Goal: Transaction & Acquisition: Purchase product/service

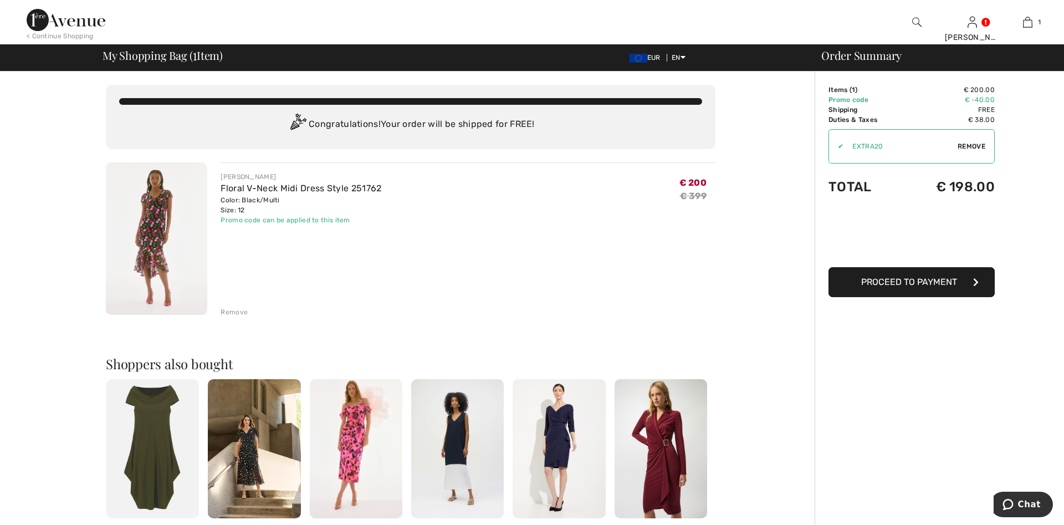
click at [345, 430] on img at bounding box center [356, 448] width 93 height 139
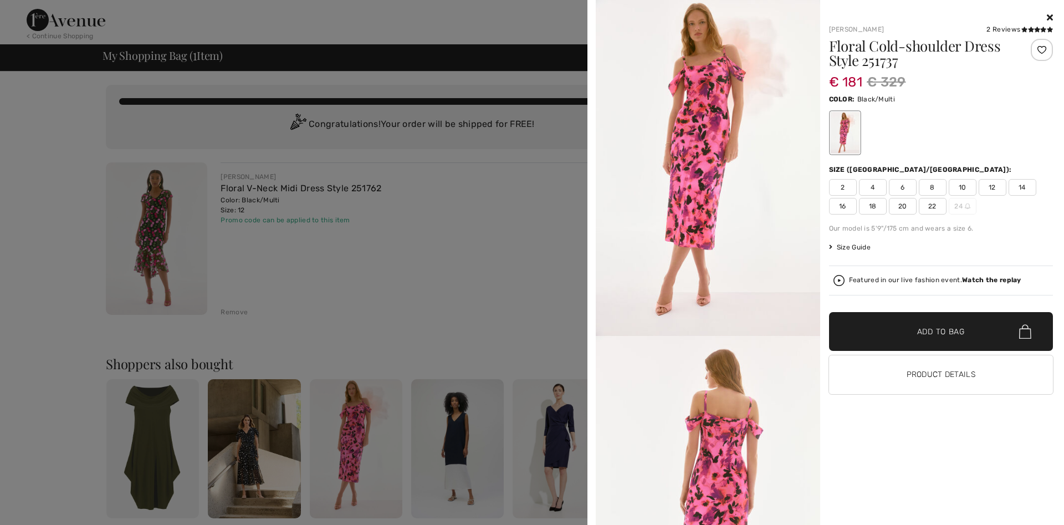
click at [1051, 18] on icon at bounding box center [1050, 17] width 6 height 9
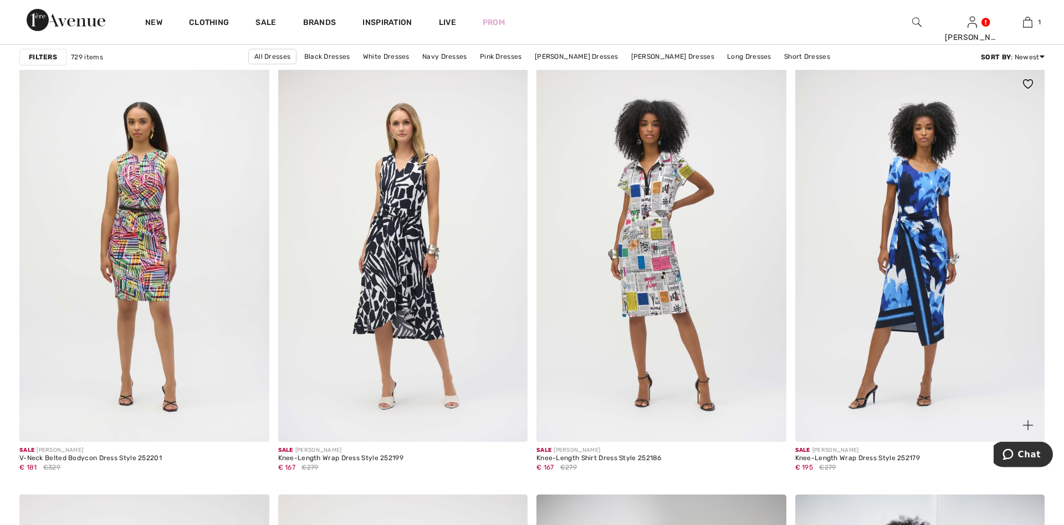
scroll to position [1018, 0]
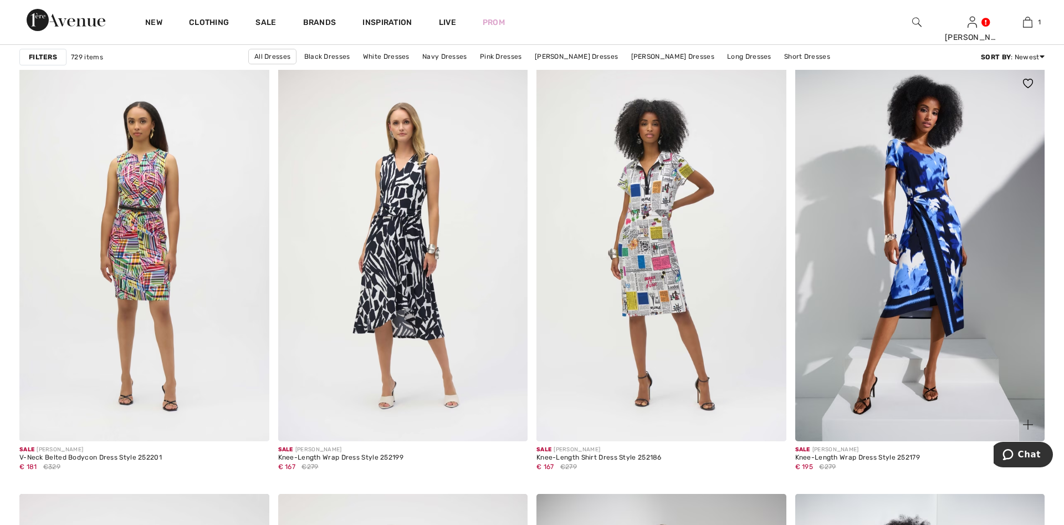
click at [1030, 79] on span at bounding box center [1028, 84] width 22 height 22
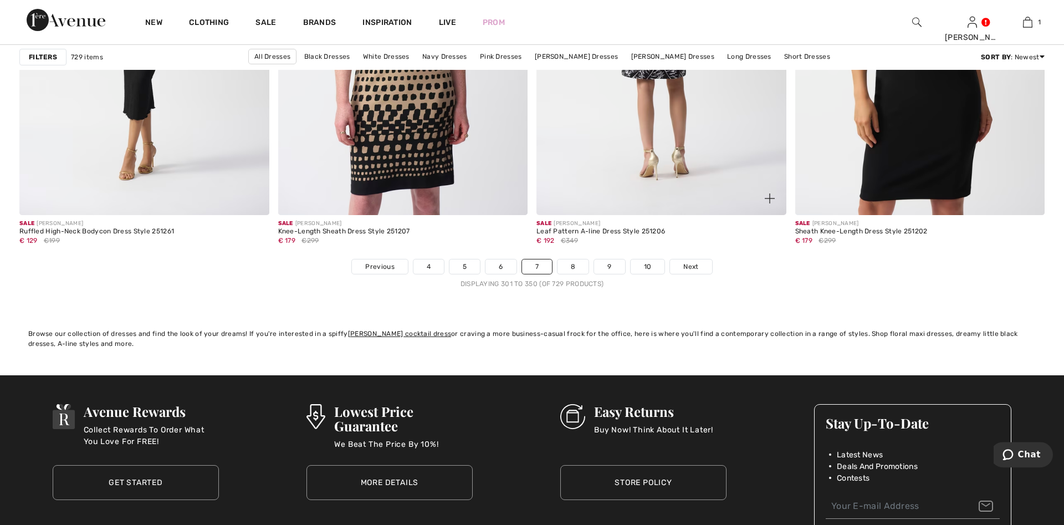
scroll to position [6557, 0]
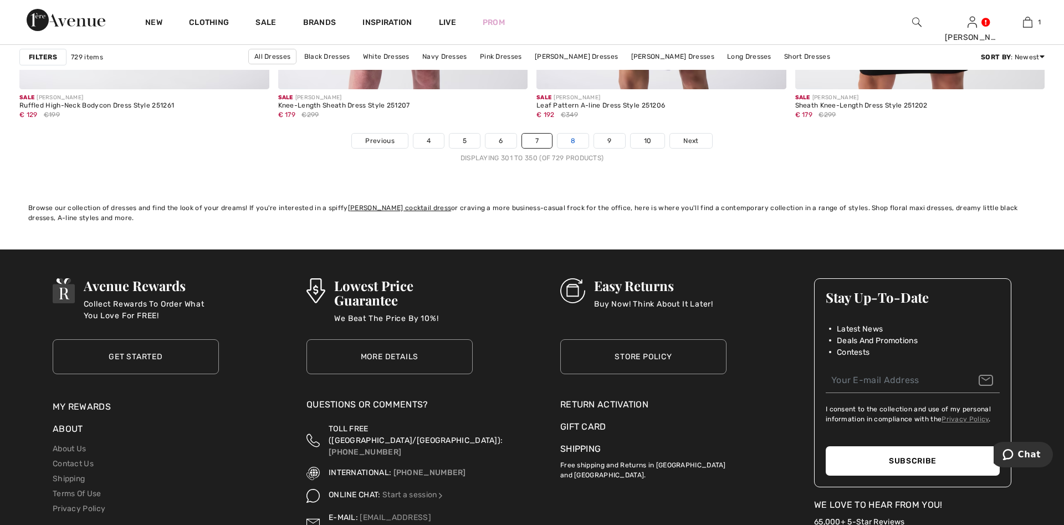
click at [573, 138] on link "8" at bounding box center [573, 141] width 31 height 14
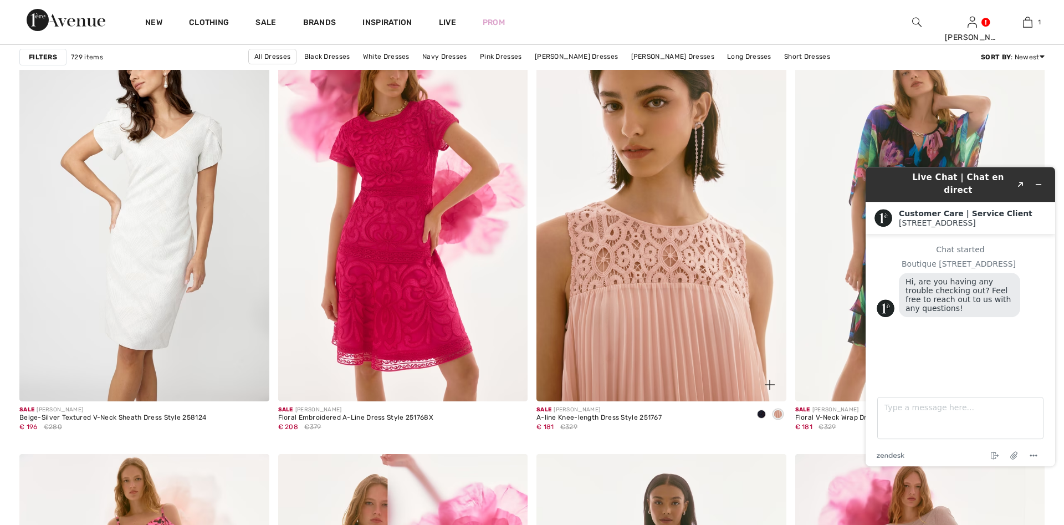
scroll to position [2092, 0]
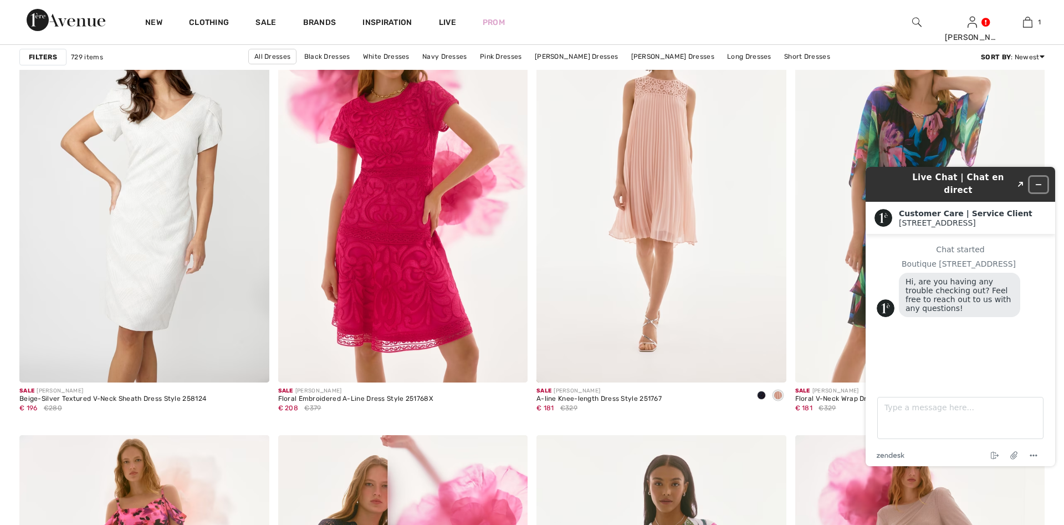
click at [1039, 181] on icon "Minimize widget" at bounding box center [1039, 185] width 8 height 8
click at [1039, 181] on img at bounding box center [920, 195] width 250 height 375
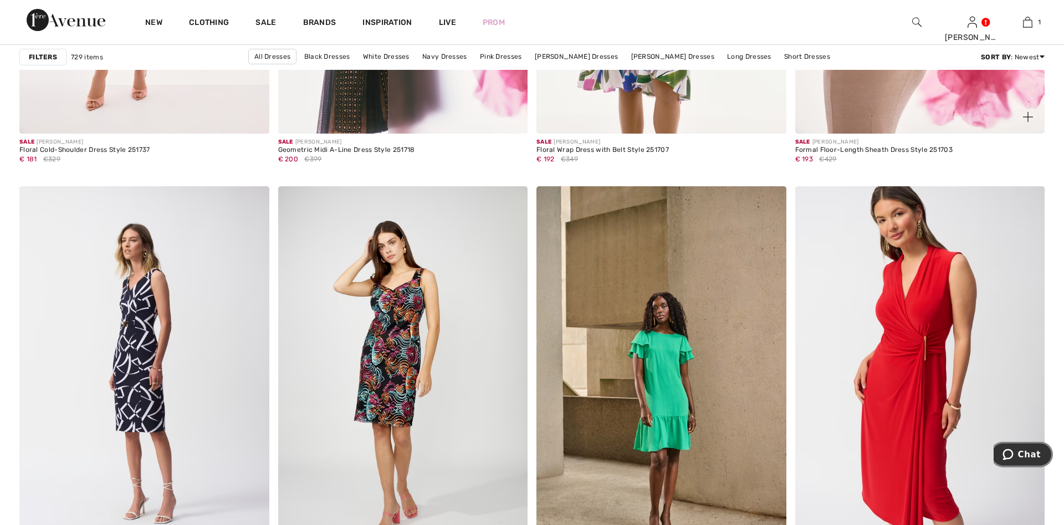
scroll to position [2826, 0]
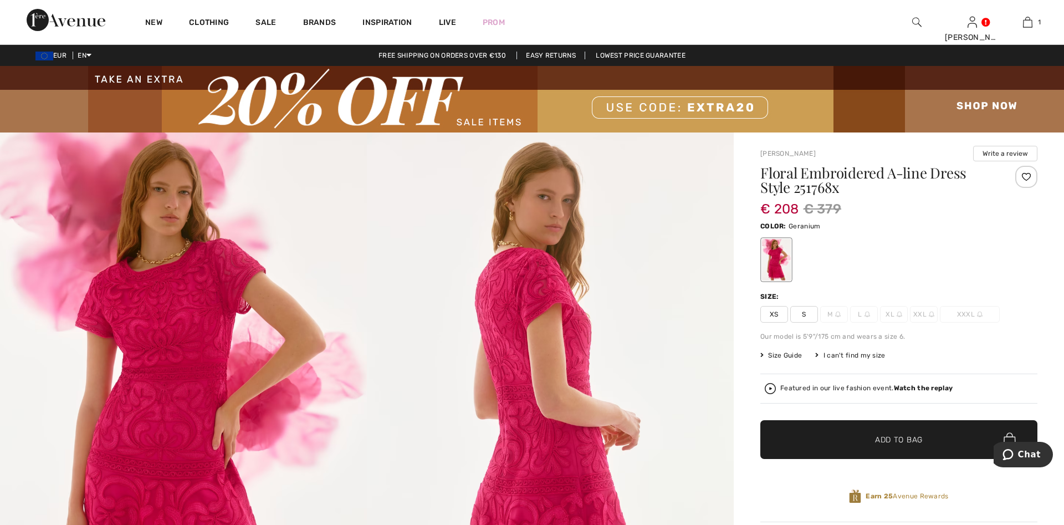
checkbox input "true"
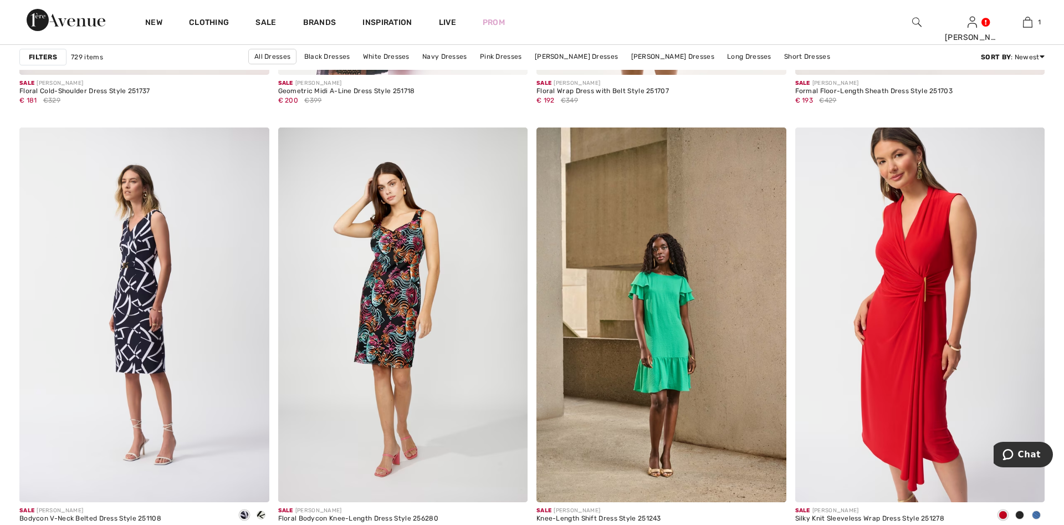
checkbox input "true"
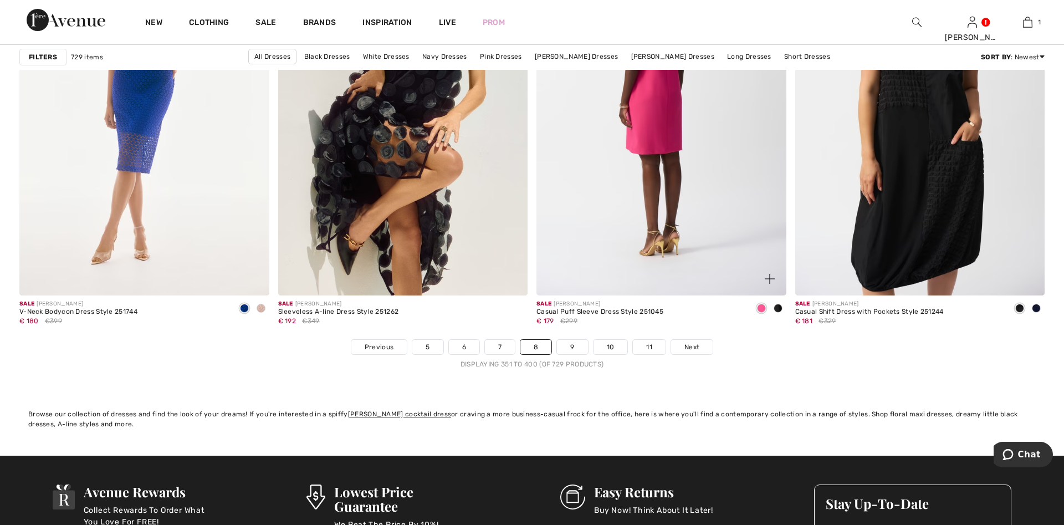
scroll to position [6614, 0]
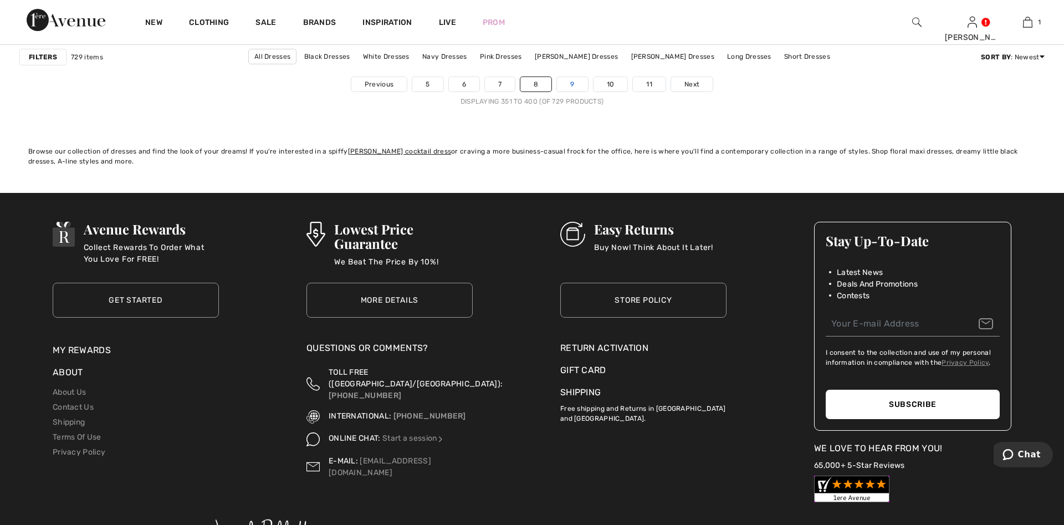
click at [578, 81] on link "9" at bounding box center [572, 84] width 30 height 14
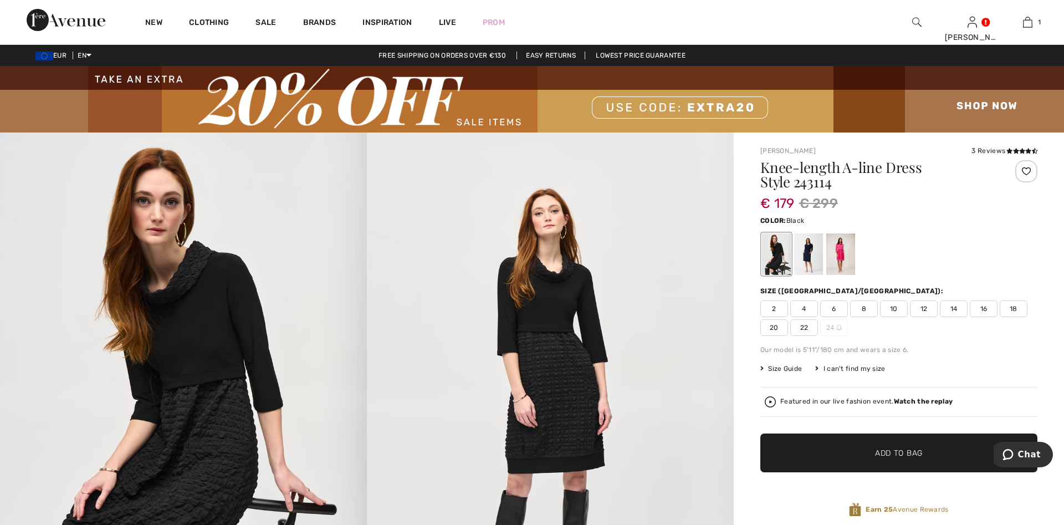
checkbox input "true"
click at [846, 254] on div at bounding box center [840, 254] width 29 height 42
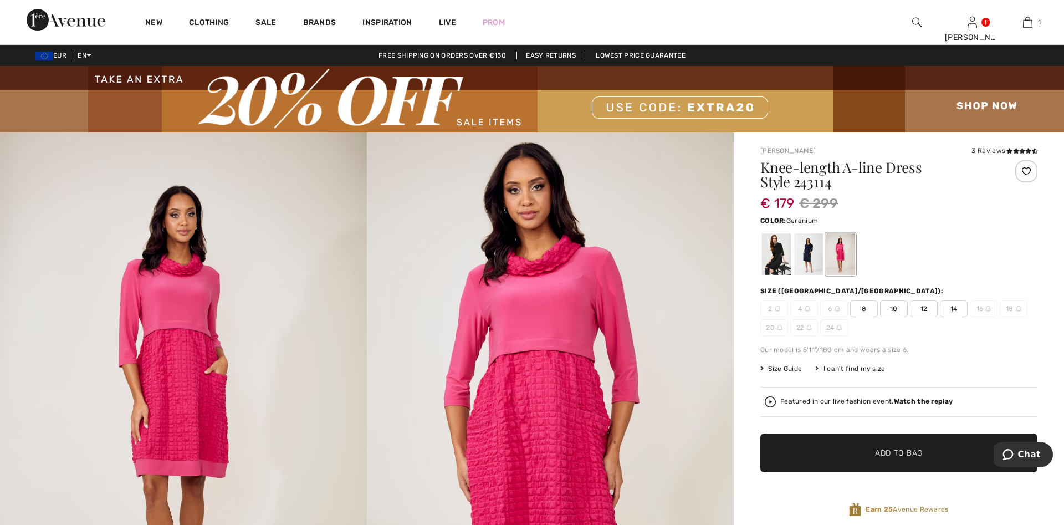
click at [923, 314] on span "12" at bounding box center [924, 308] width 28 height 17
click at [1026, 171] on div at bounding box center [1026, 171] width 22 height 22
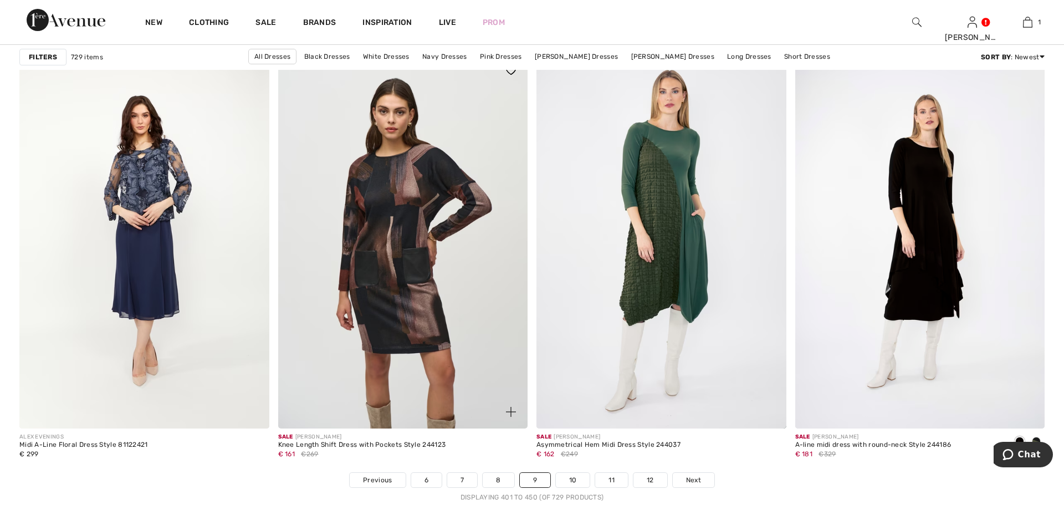
scroll to position [6557, 0]
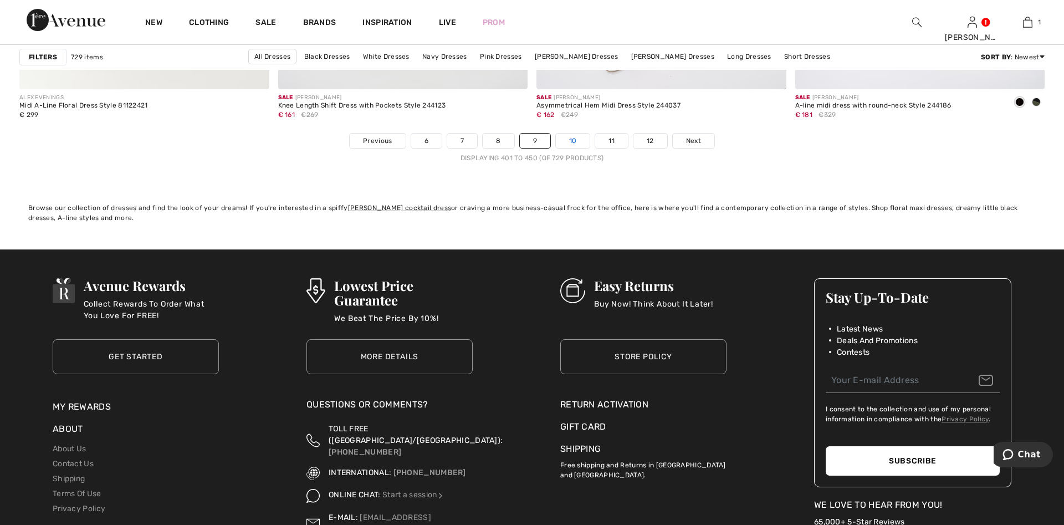
click at [575, 140] on link "10" at bounding box center [573, 141] width 34 height 14
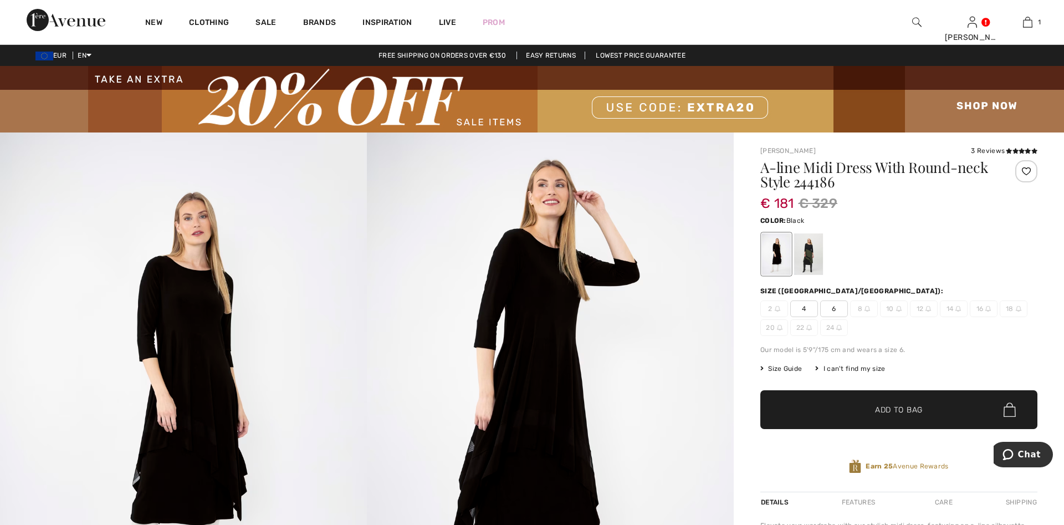
checkbox input "true"
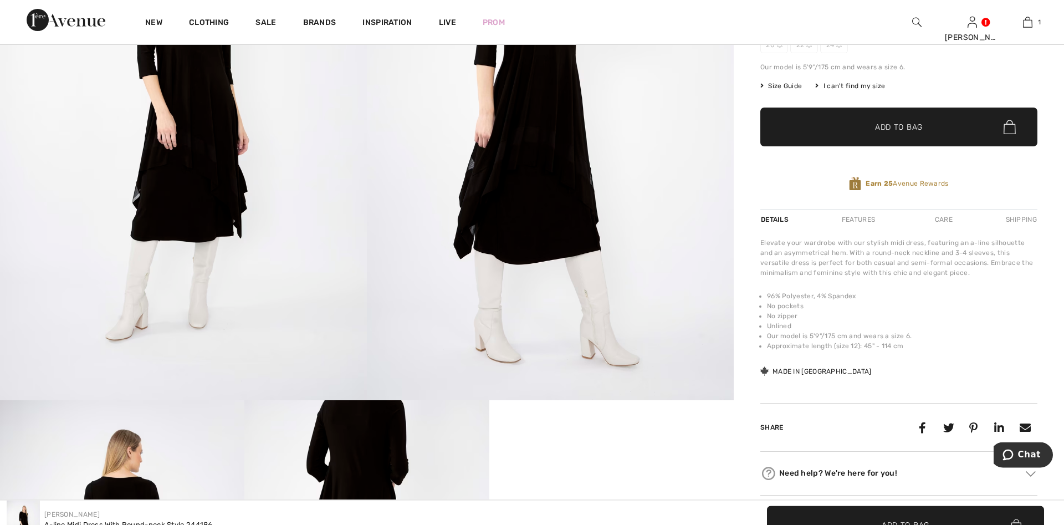
scroll to position [170, 0]
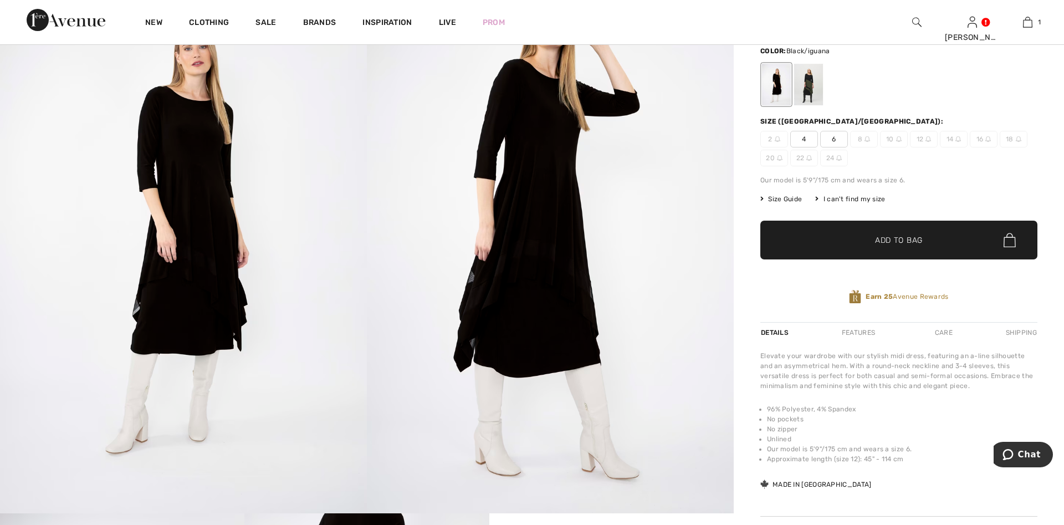
click at [804, 81] on div at bounding box center [808, 85] width 29 height 42
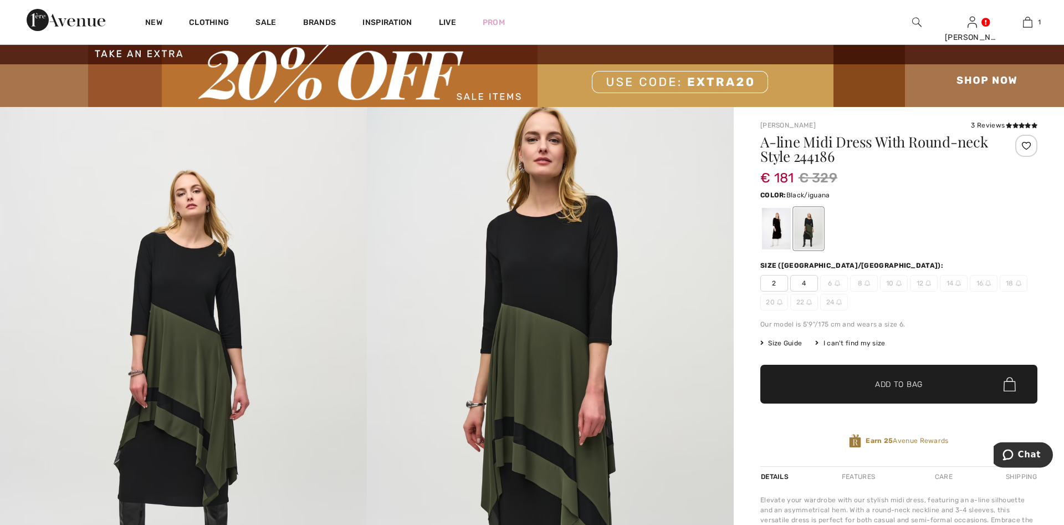
scroll to position [0, 0]
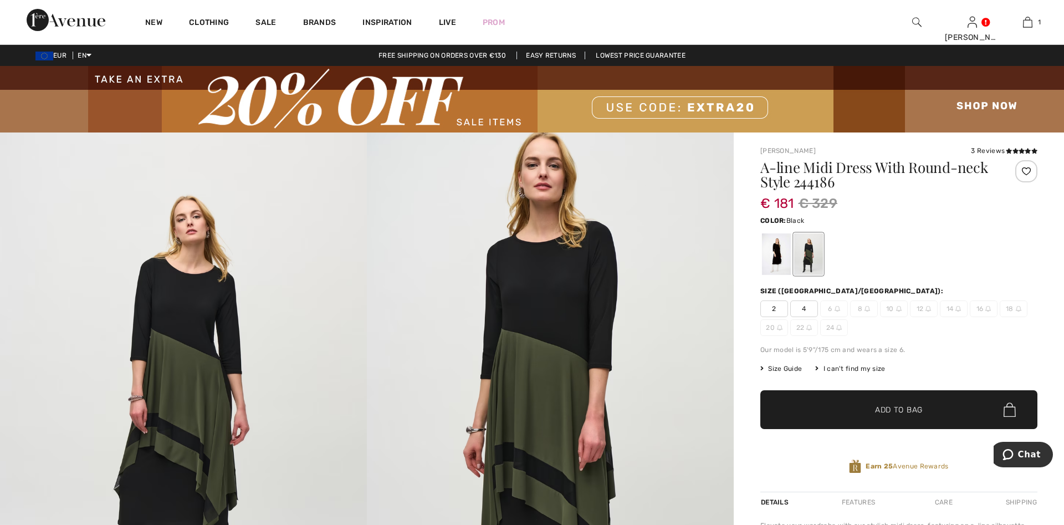
click at [780, 252] on div at bounding box center [776, 254] width 29 height 42
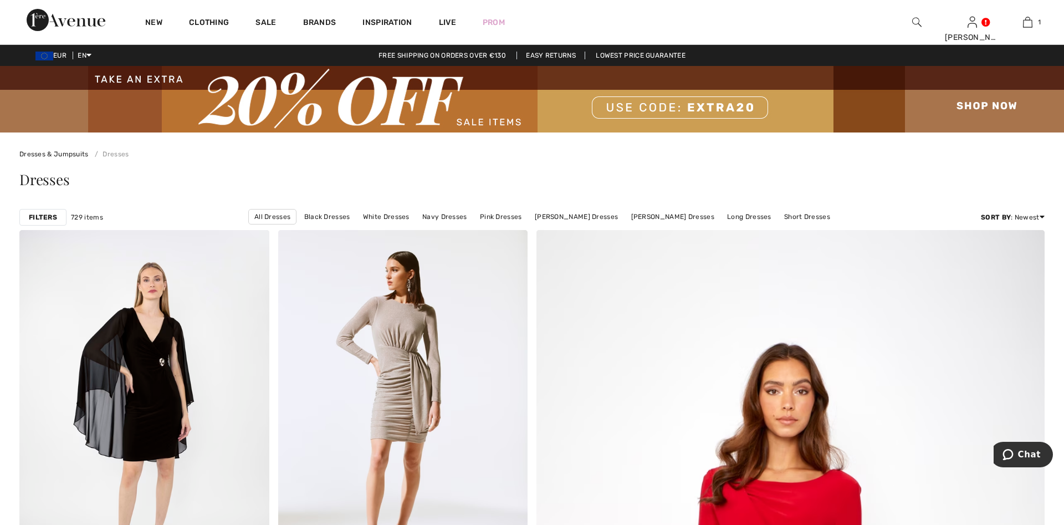
checkbox input "true"
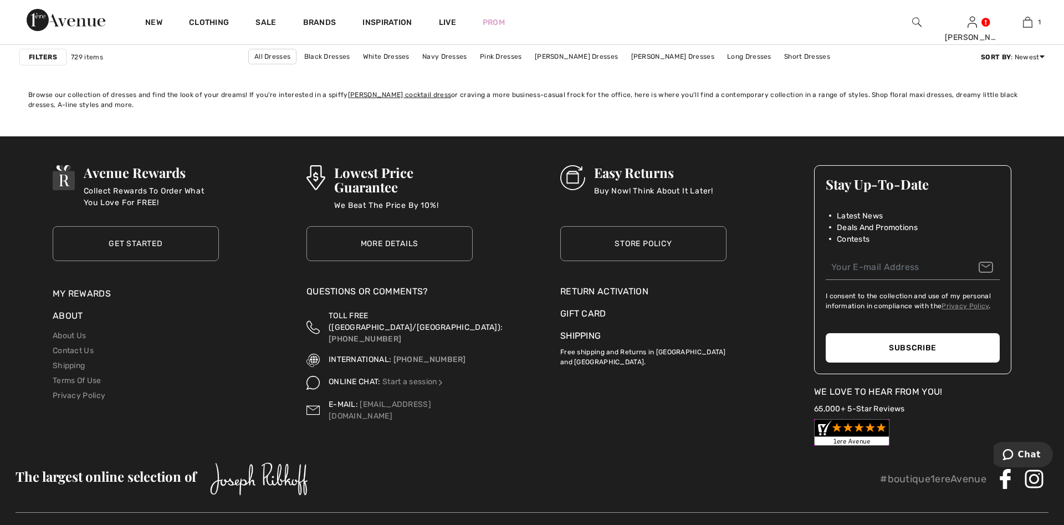
scroll to position [6501, 0]
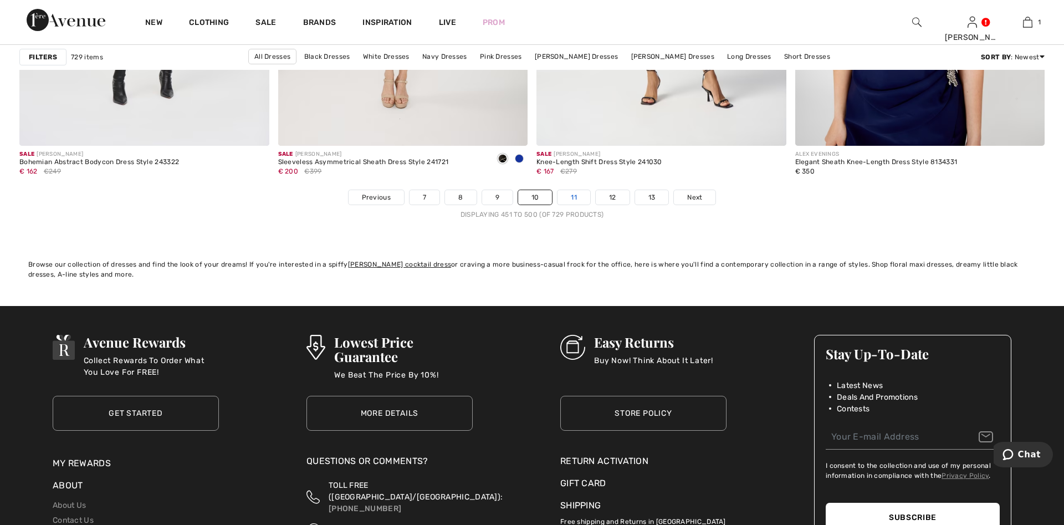
click at [570, 197] on link "11" at bounding box center [574, 197] width 33 height 14
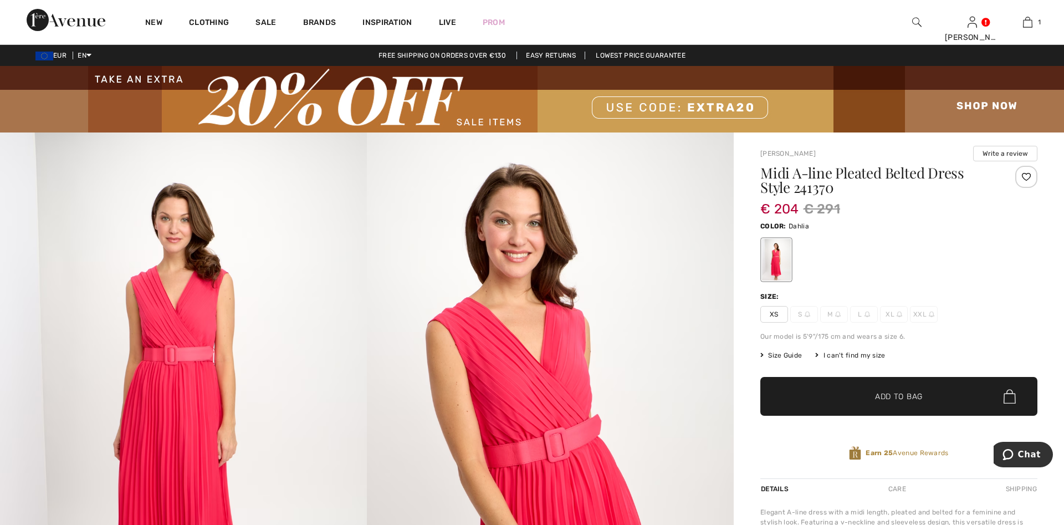
checkbox input "true"
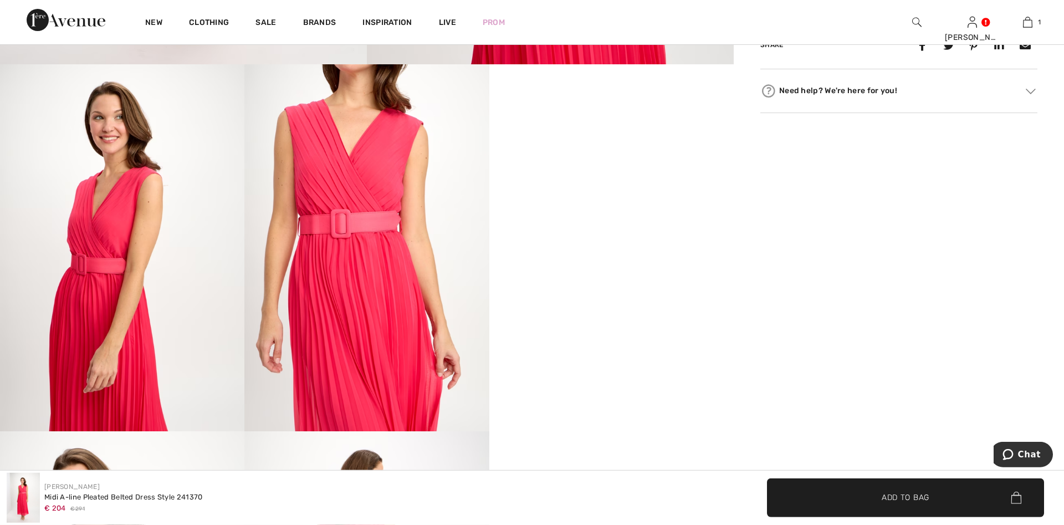
scroll to position [622, 0]
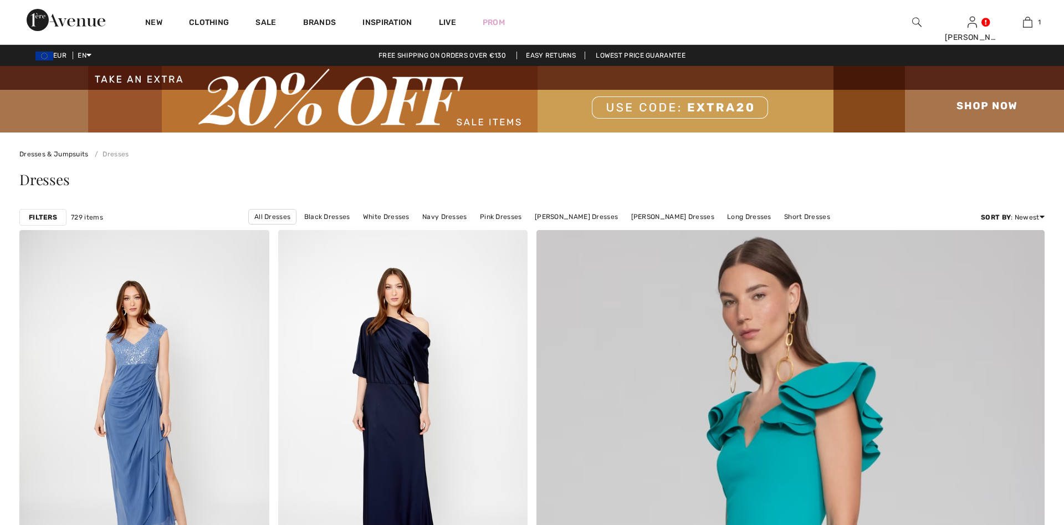
checkbox input "true"
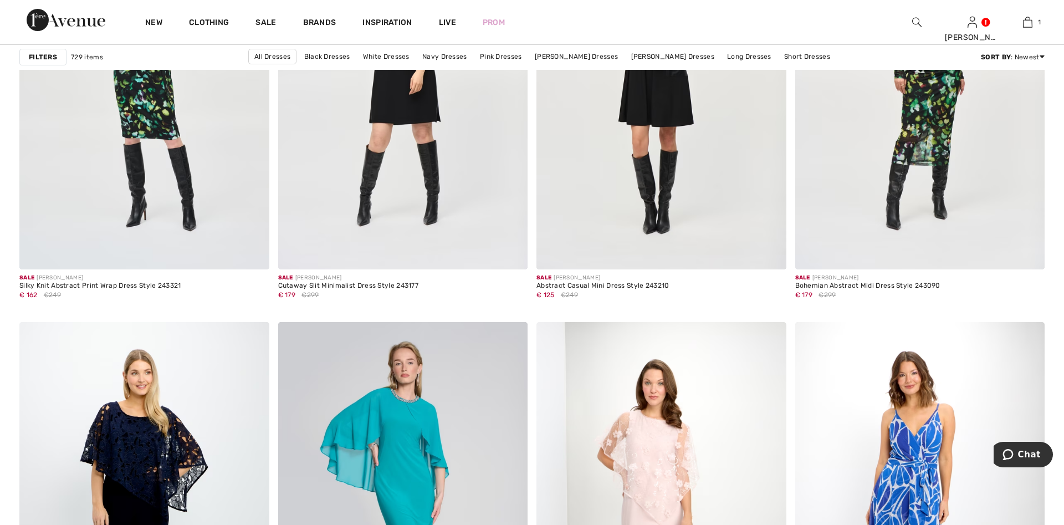
scroll to position [2431, 0]
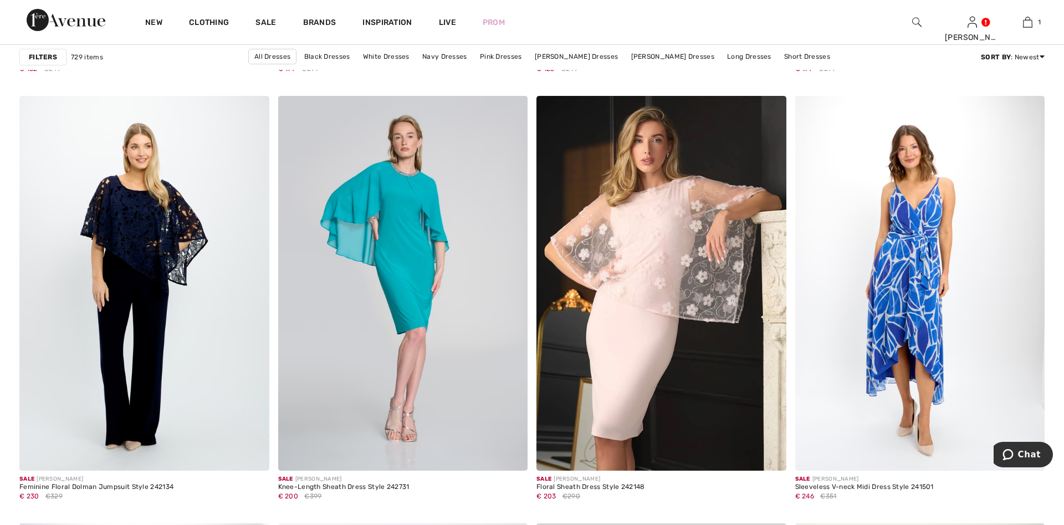
click at [42, 52] on div "Filters" at bounding box center [42, 57] width 47 height 17
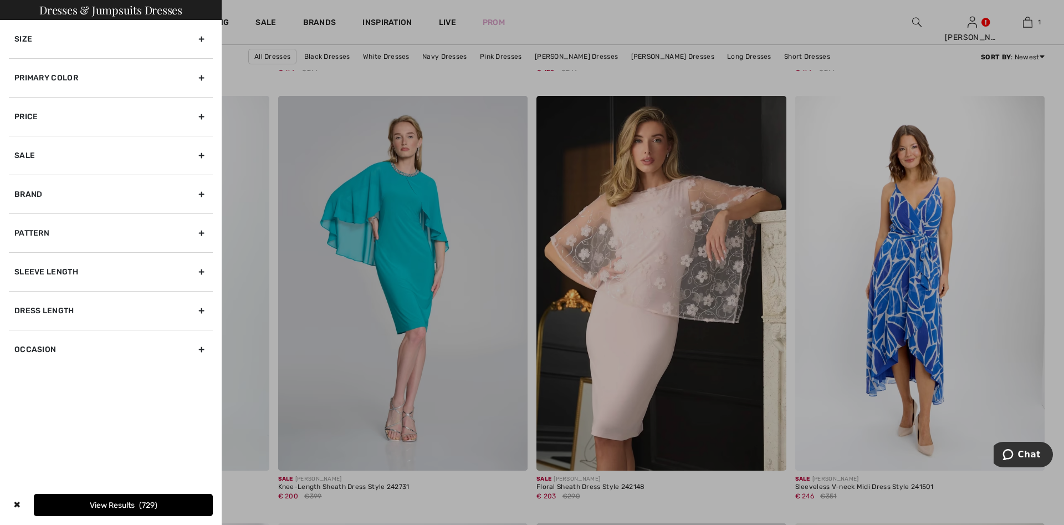
click at [58, 33] on div "Size" at bounding box center [111, 39] width 204 height 38
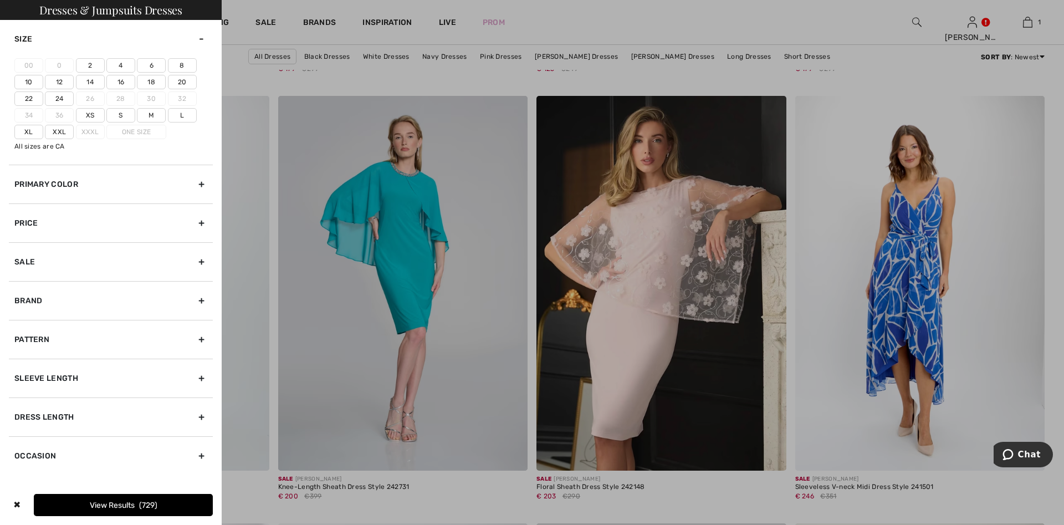
click at [64, 82] on label "12" at bounding box center [59, 82] width 29 height 14
click at [0, 0] on input"] "12" at bounding box center [0, 0] width 0 height 0
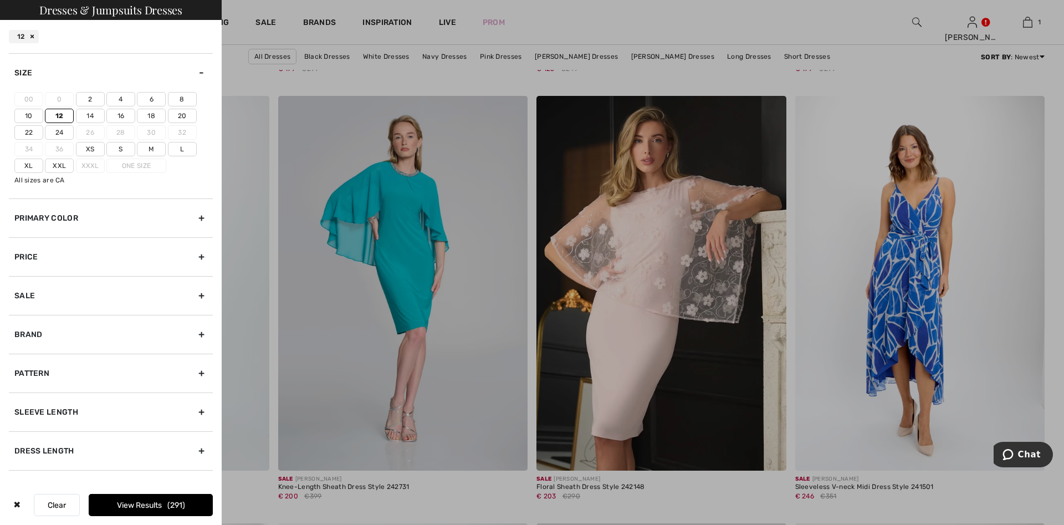
click at [95, 267] on div "Price" at bounding box center [111, 256] width 204 height 39
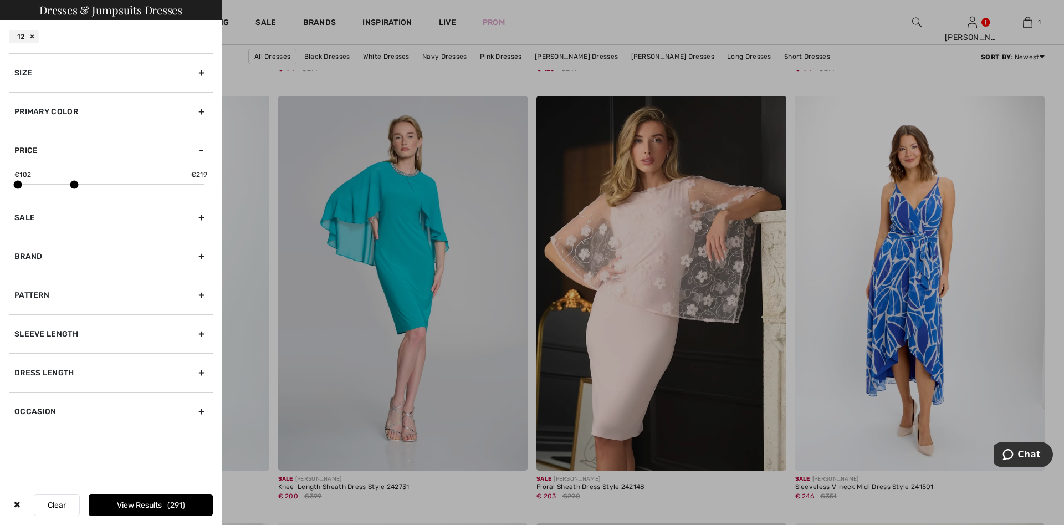
drag, startPoint x: 205, startPoint y: 186, endPoint x: 75, endPoint y: 201, distance: 130.5
click at [75, 201] on div "Size 00 0 2 4 6 8 10 12 14 16 18 20 22 24 26 28 30 32 34 36 Xs S M L Xl Xxl Xxx…" at bounding box center [111, 241] width 204 height 377
click at [140, 505] on button "View Results 123" at bounding box center [151, 505] width 124 height 22
click at [140, 505] on button "Loading..." at bounding box center [151, 505] width 124 height 22
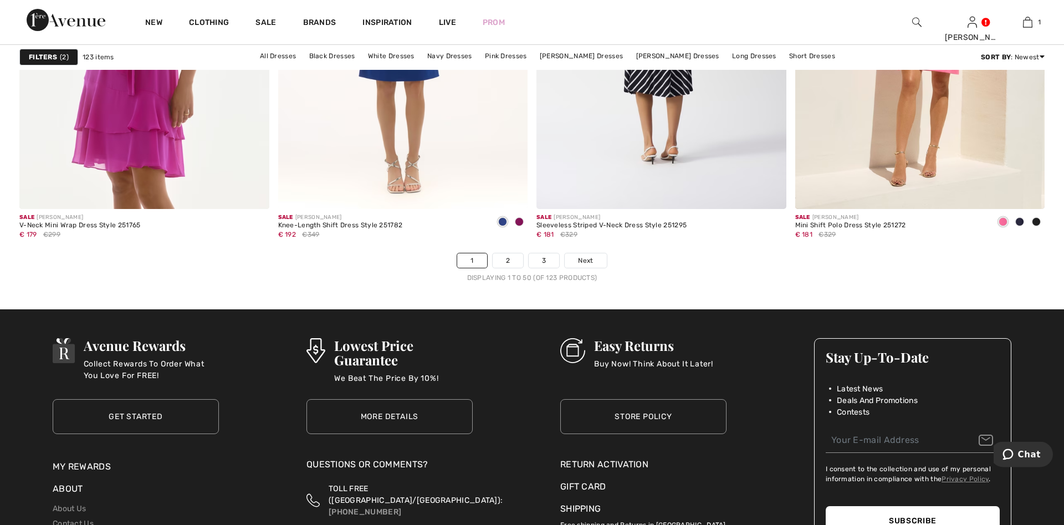
scroll to position [6501, 0]
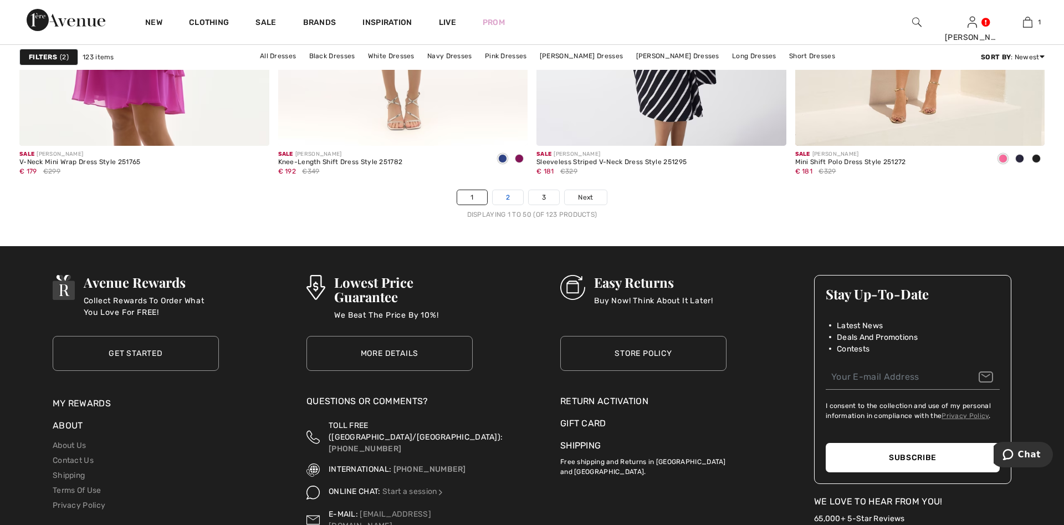
click at [513, 196] on link "2" at bounding box center [508, 197] width 30 height 14
